Goal: Check status: Check status

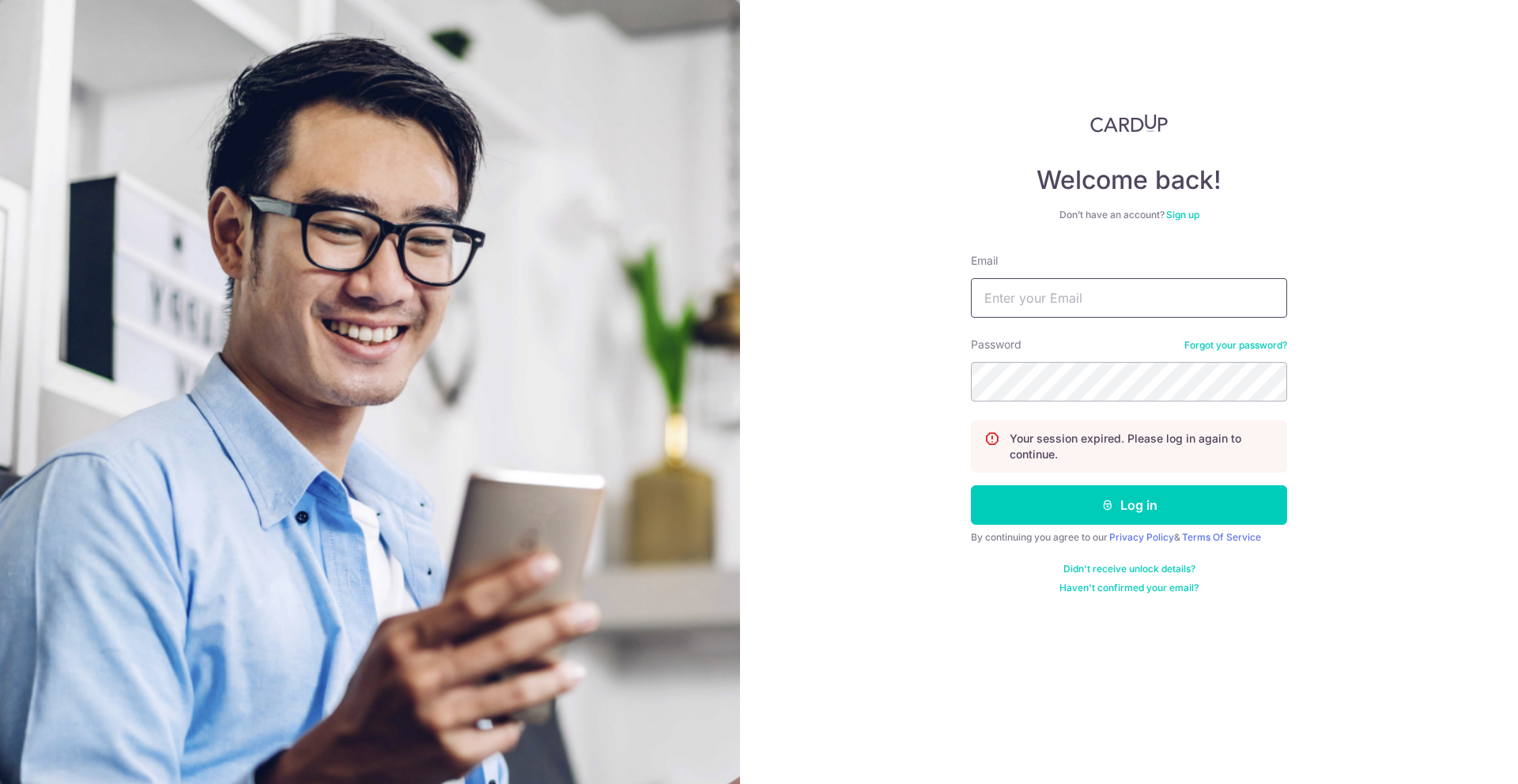
click at [1034, 304] on input "Email" at bounding box center [1129, 298] width 316 height 40
type input "[EMAIL_ADDRESS][DOMAIN_NAME]"
click at [971, 485] on button "Log in" at bounding box center [1129, 505] width 316 height 40
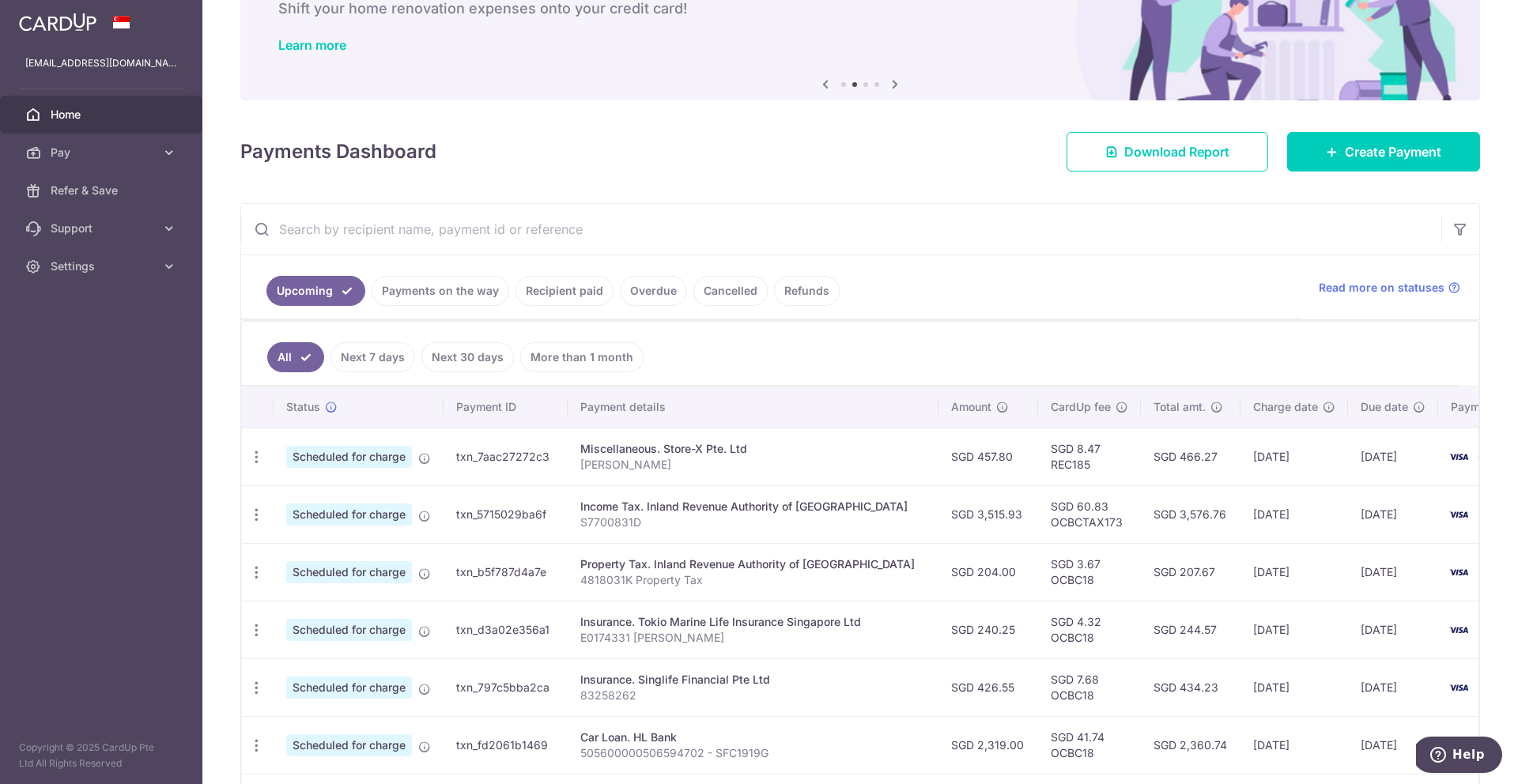
scroll to position [127, 0]
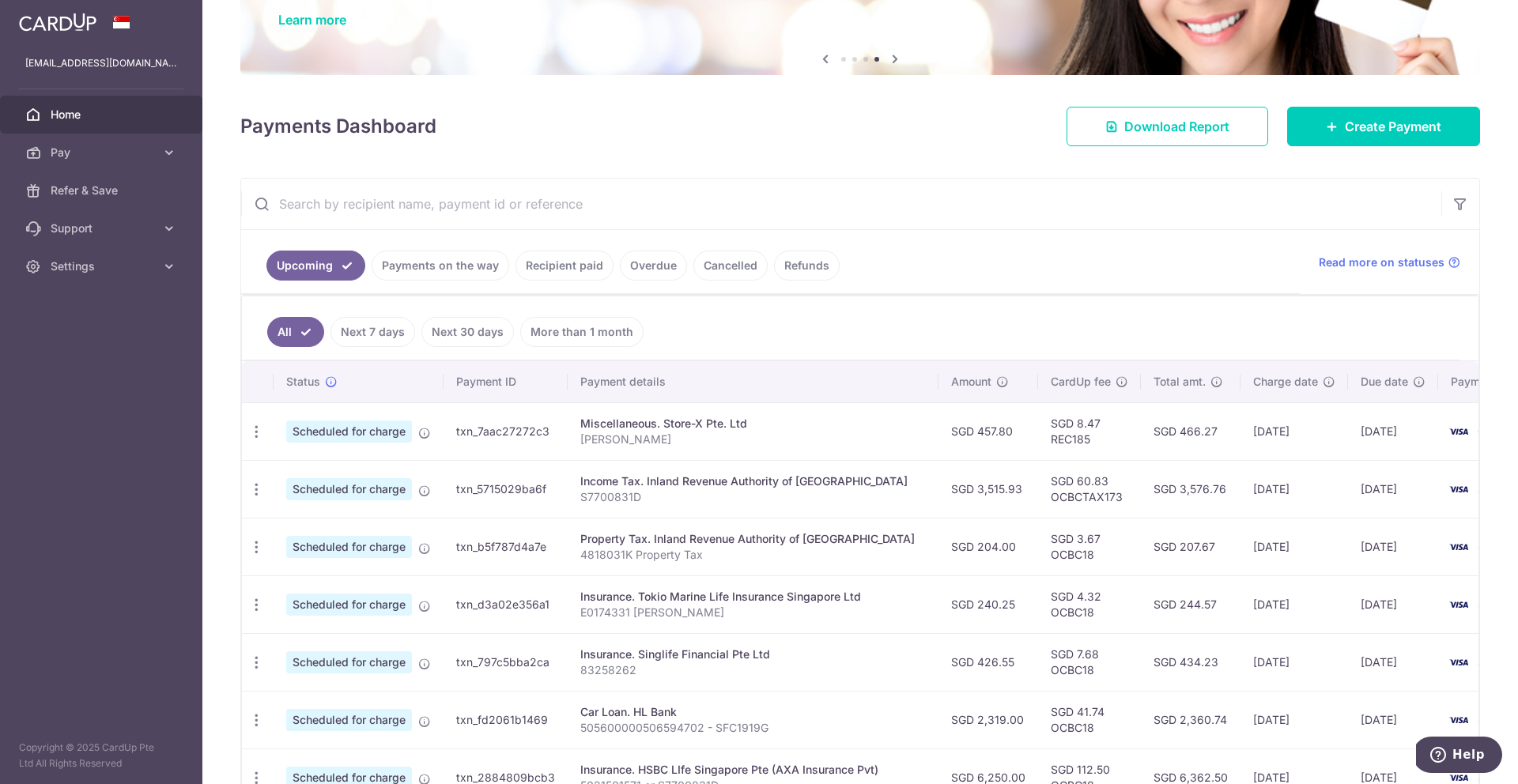
click at [462, 262] on link "Payments on the way" at bounding box center [441, 265] width 137 height 30
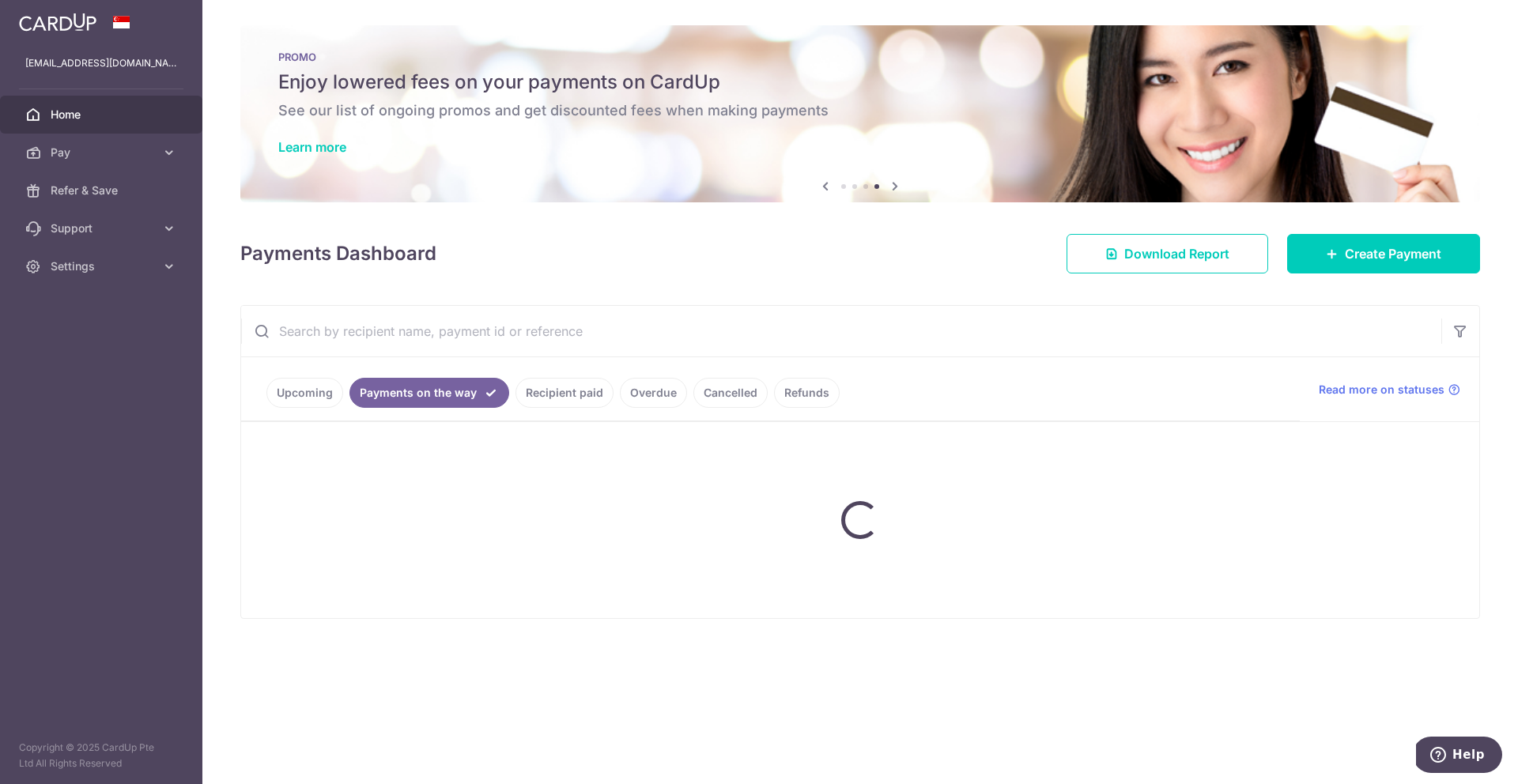
scroll to position [0, 0]
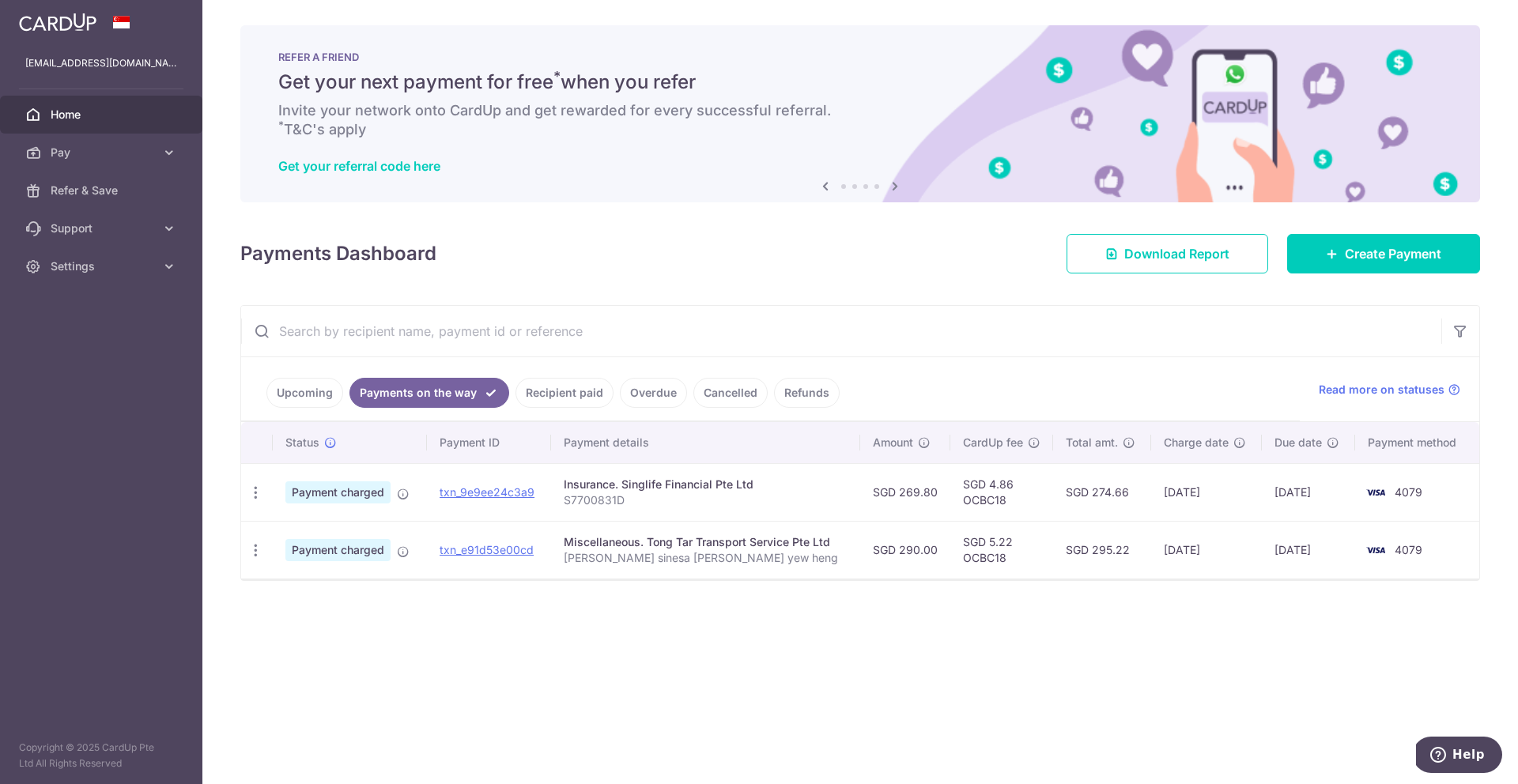
click at [572, 386] on link "Recipient paid" at bounding box center [564, 392] width 98 height 30
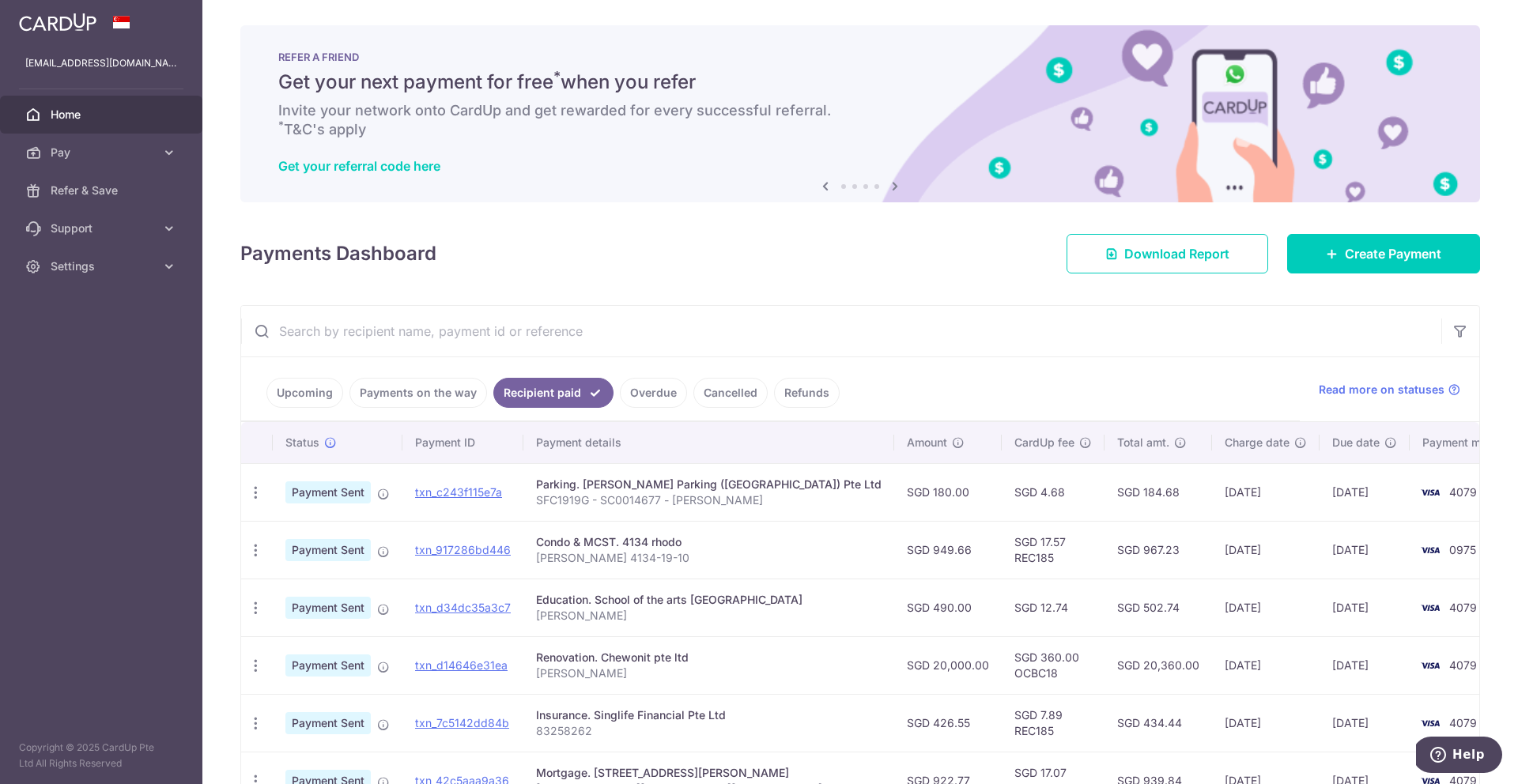
click at [303, 398] on link "Upcoming" at bounding box center [304, 392] width 76 height 30
